Goal: Contribute content: Add original content to the website for others to see

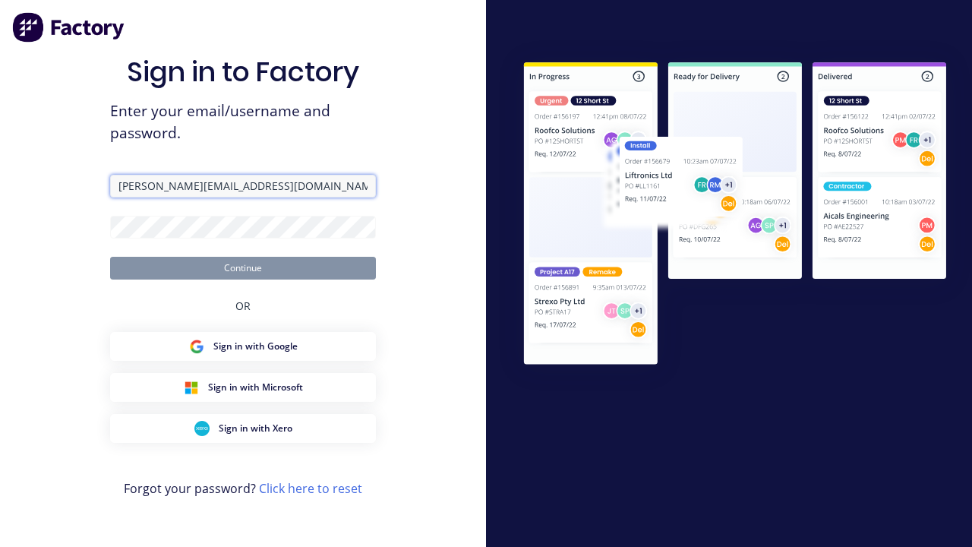
type input "[PERSON_NAME][EMAIL_ADDRESS][DOMAIN_NAME]"
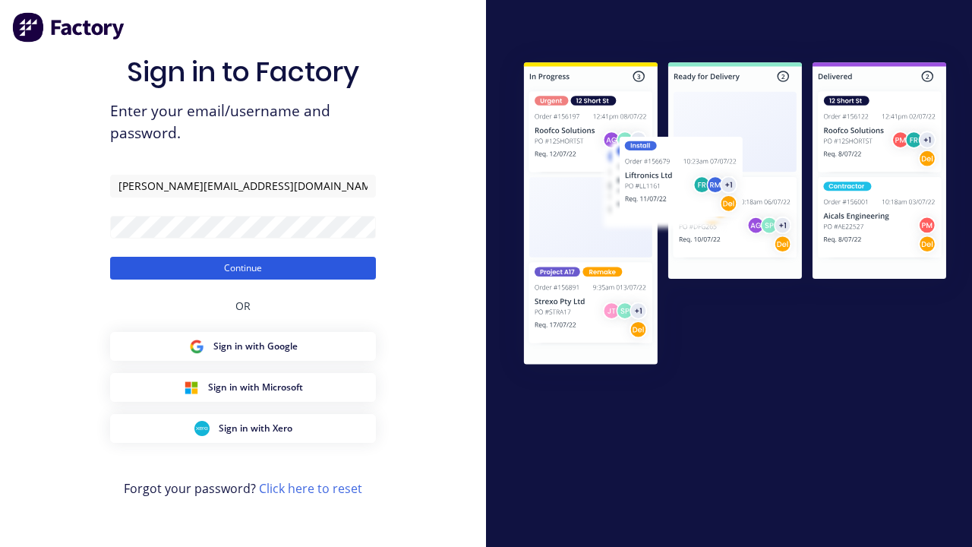
click at [243, 267] on button "Continue" at bounding box center [243, 268] width 266 height 23
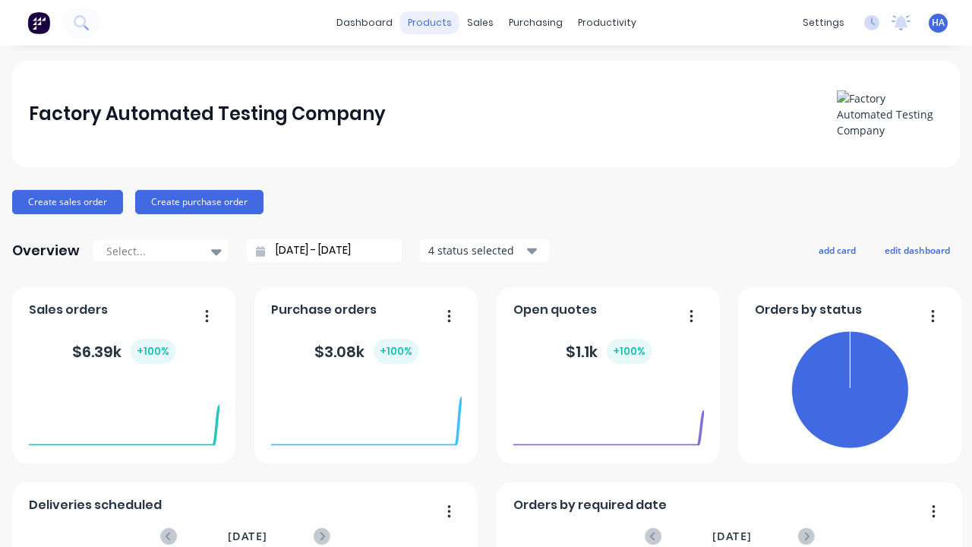
click at [429, 23] on div "products" at bounding box center [429, 22] width 59 height 23
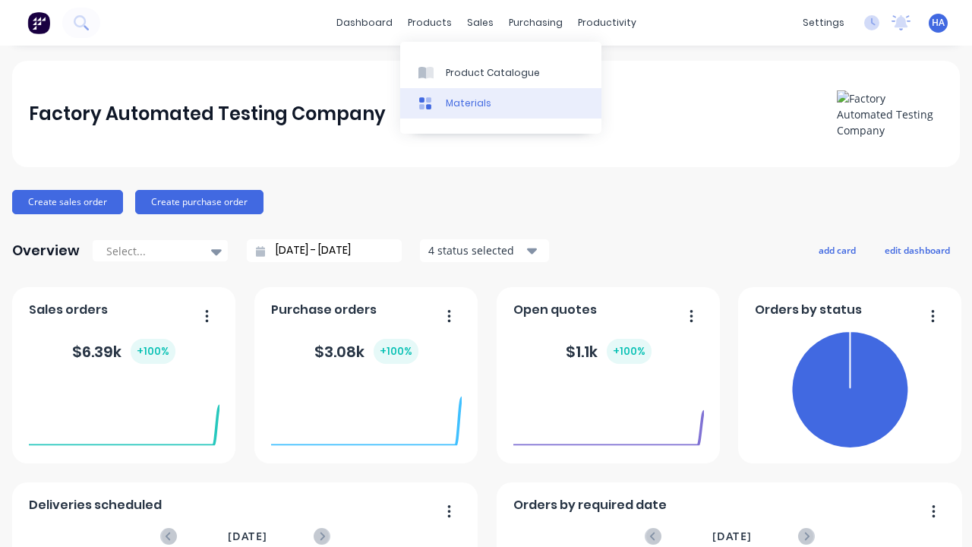
click at [501, 103] on link "Materials" at bounding box center [500, 103] width 201 height 30
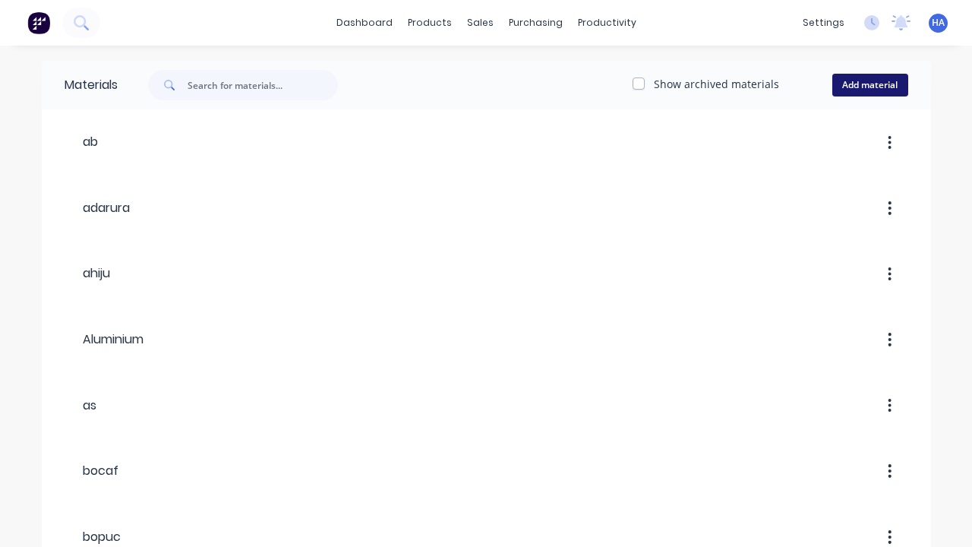
click at [870, 85] on button "Add material" at bounding box center [871, 85] width 76 height 23
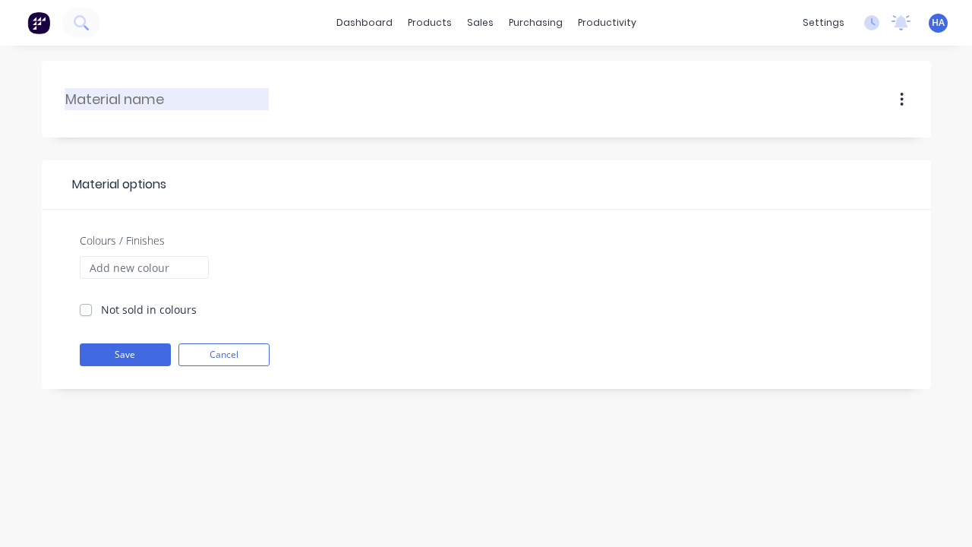
click at [167, 99] on input "text" at bounding box center [167, 99] width 204 height 21
type input "his"
click at [144, 267] on input "Colours / Finishes" at bounding box center [144, 267] width 129 height 23
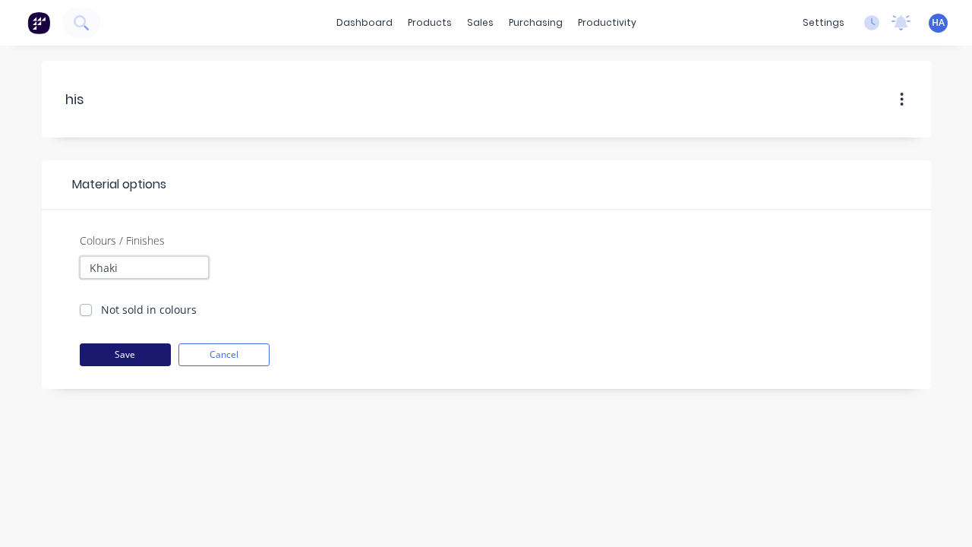
type input "Khaki"
click at [125, 355] on button "Save" at bounding box center [125, 354] width 91 height 23
checkbox input "true"
